Goal: Information Seeking & Learning: Compare options

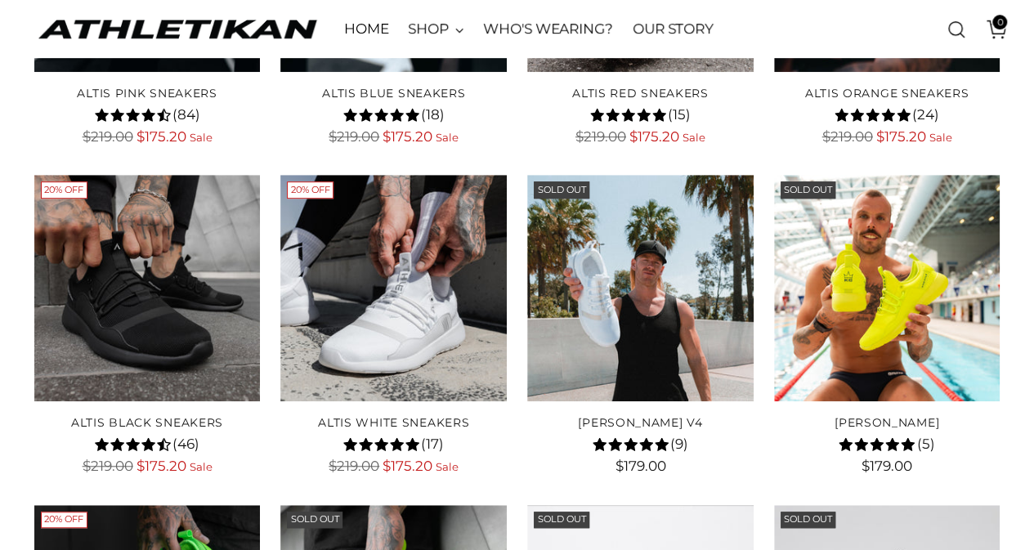
scroll to position [427, 0]
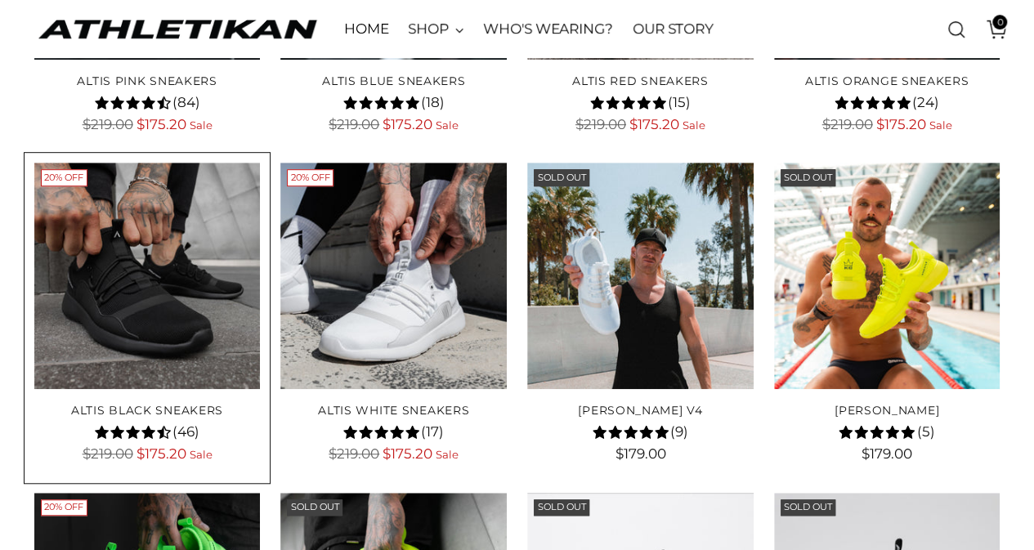
drag, startPoint x: 0, startPoint y: 0, endPoint x: 67, endPoint y: 300, distance: 307.3
click at [0, 0] on img "ALTIS Black Sneakers" at bounding box center [0, 0] width 0 height 0
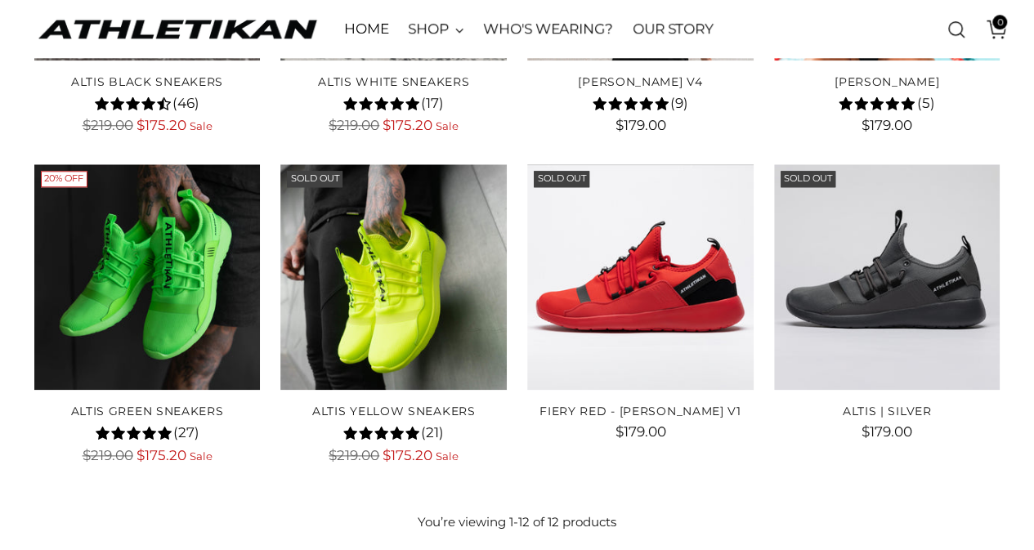
scroll to position [755, 0]
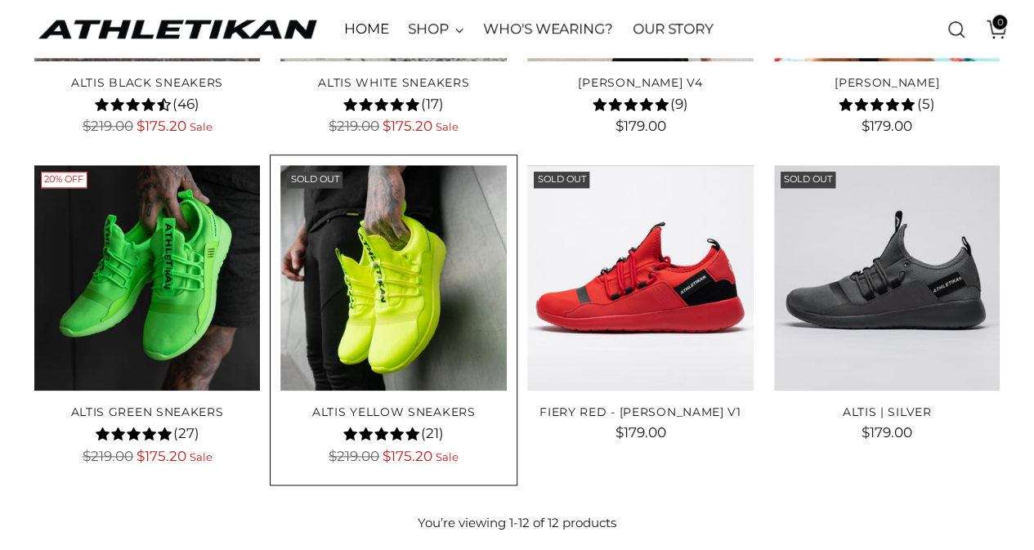
click at [0, 0] on img "ALTIS Yellow Sneakers" at bounding box center [0, 0] width 0 height 0
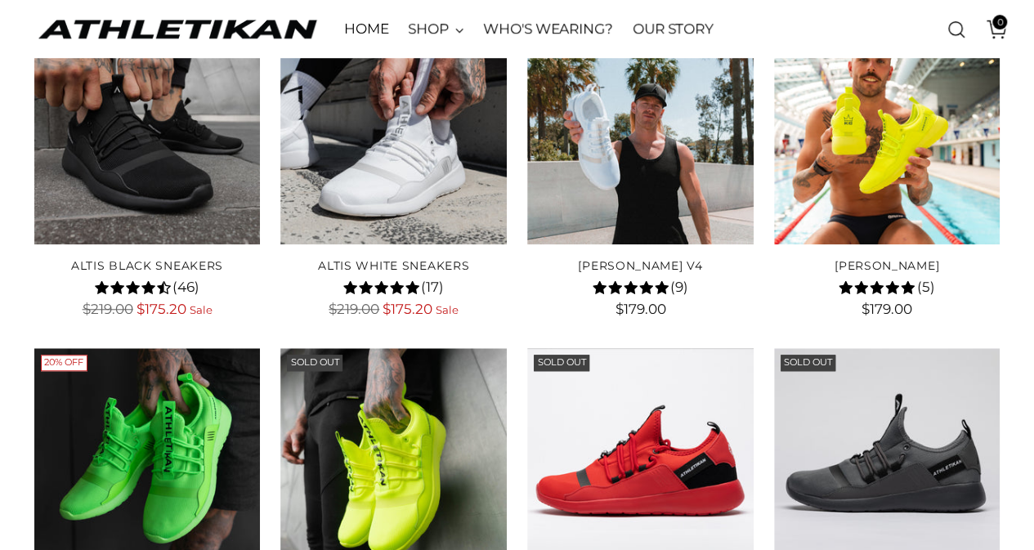
scroll to position [564, 0]
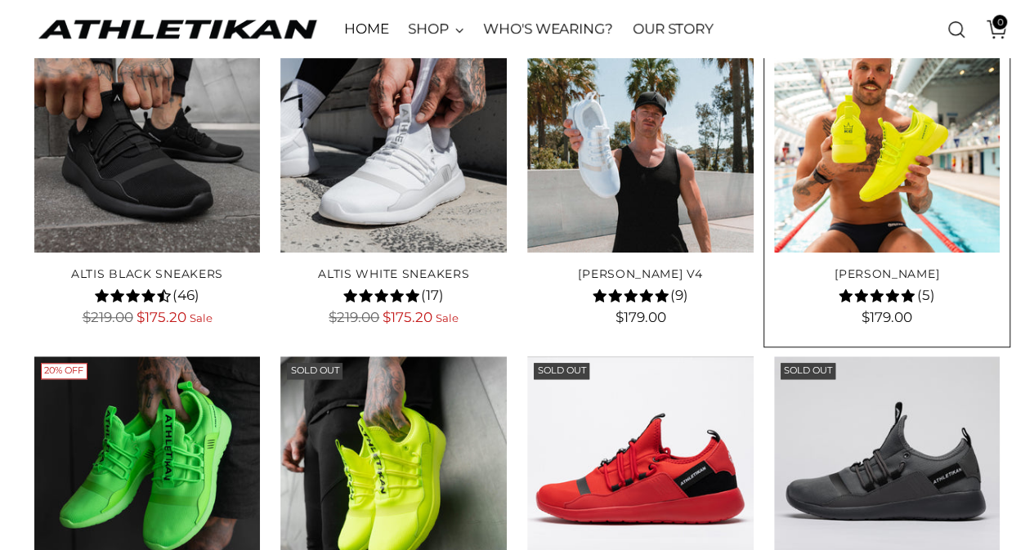
click at [0, 0] on img "KYLE CHALMERS" at bounding box center [0, 0] width 0 height 0
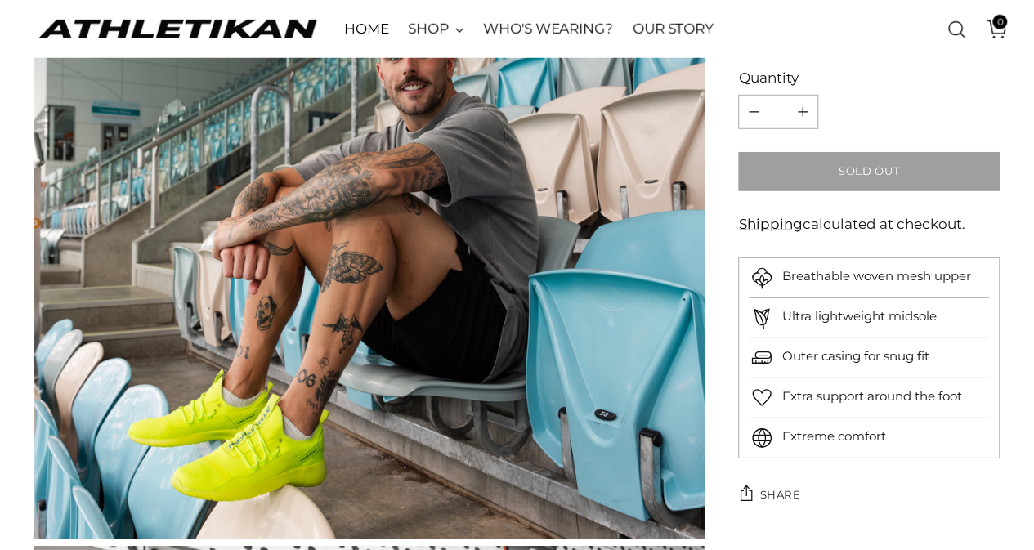
scroll to position [2276, 0]
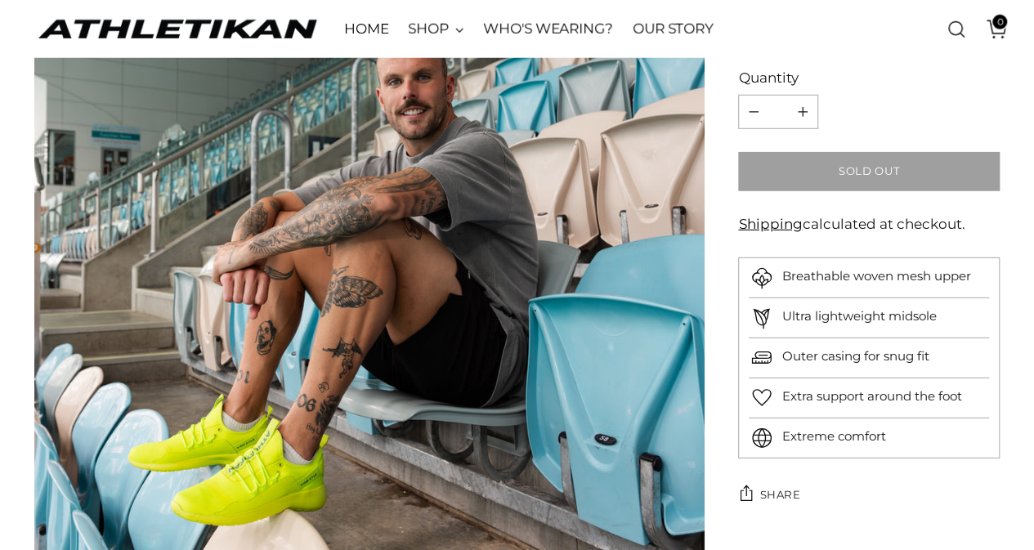
drag, startPoint x: 1039, startPoint y: 76, endPoint x: 1041, endPoint y: 309, distance: 232.9
click at [1033, 309] on html "FREE SHIPPING ON ALL ORDERS OVER $120! FREE SHIPPING ON ALL ORDERS OVER $120! S…" at bounding box center [517, 13] width 1034 height 4586
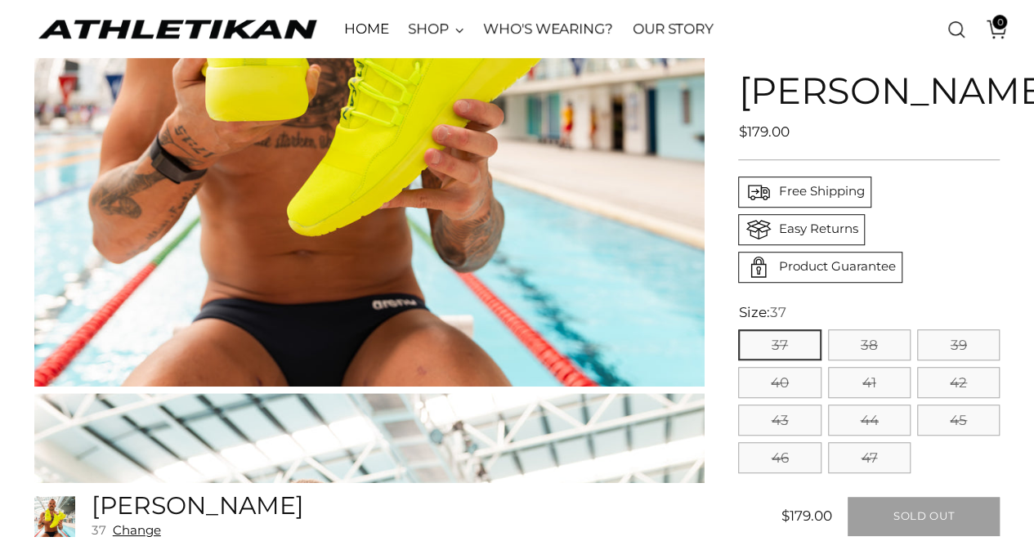
scroll to position [391, 0]
